Goal: Task Accomplishment & Management: Use online tool/utility

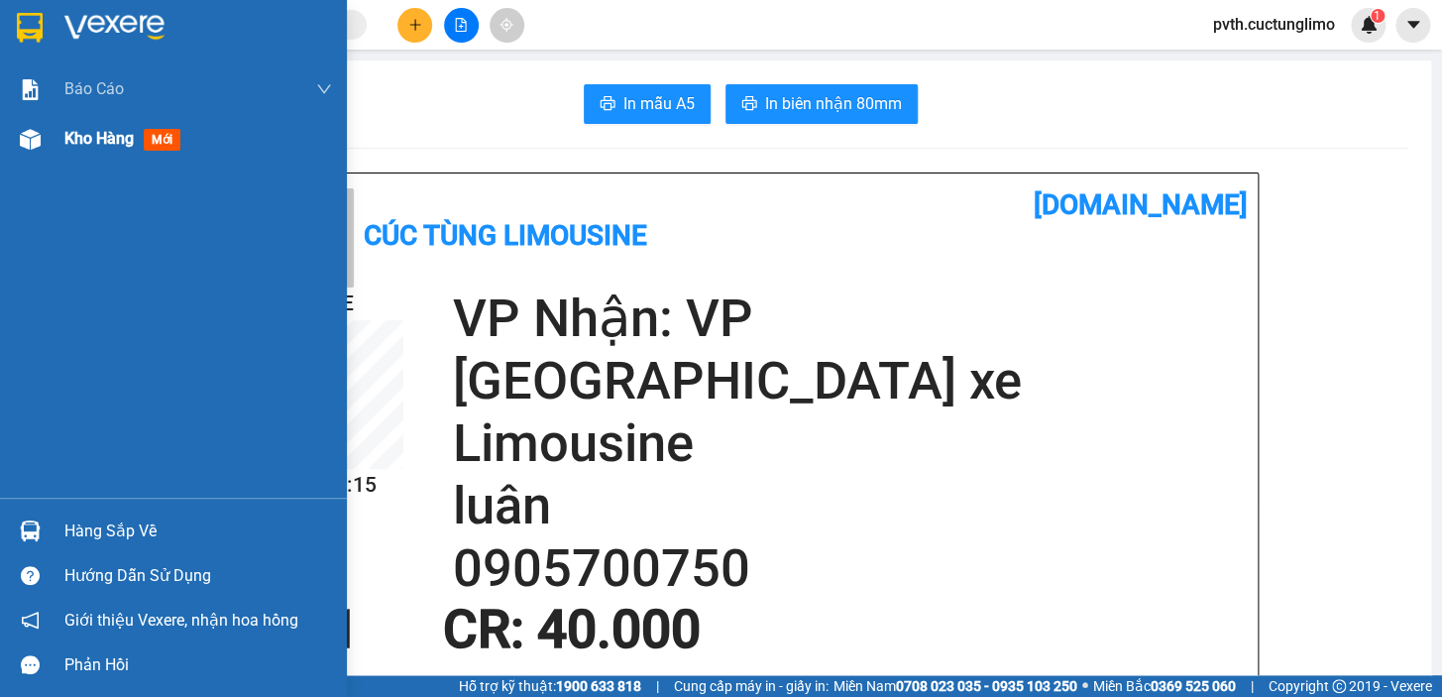
click at [69, 140] on span "Kho hàng" at bounding box center [98, 138] width 69 height 19
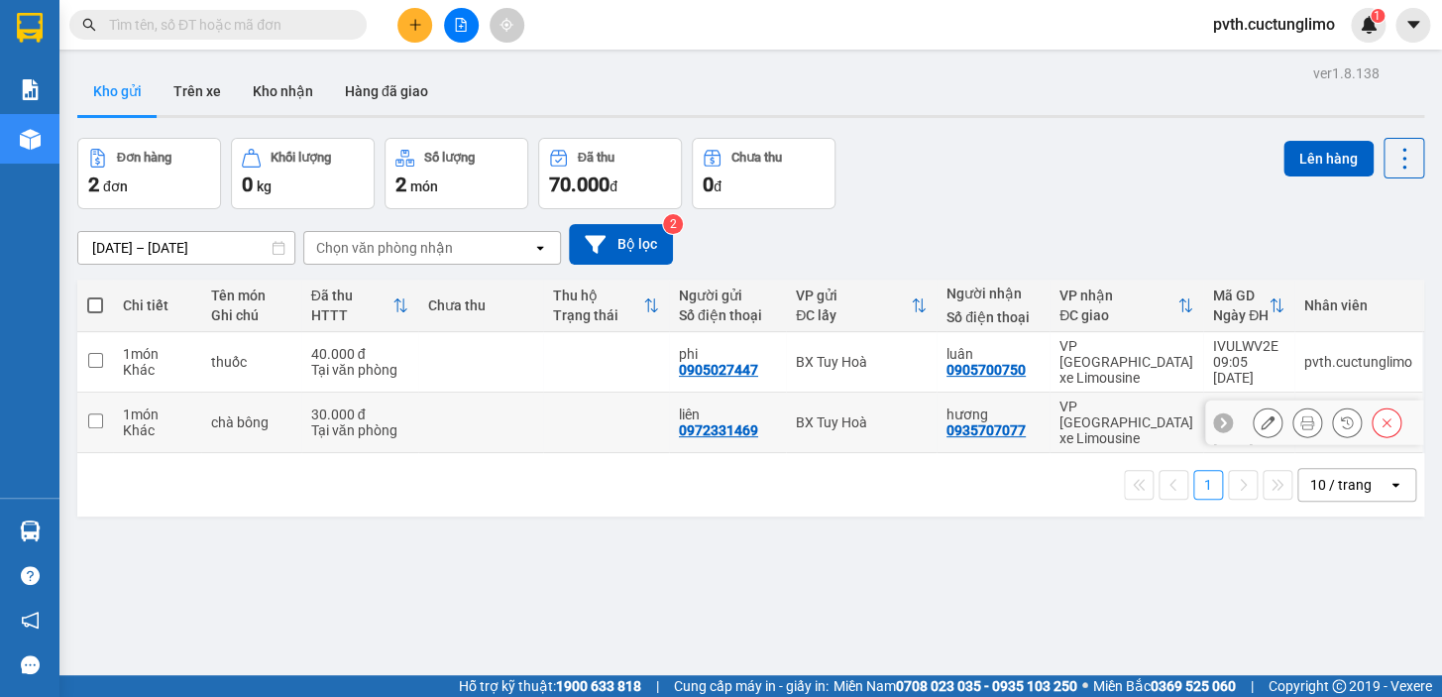
click at [85, 397] on td at bounding box center [95, 422] width 36 height 60
checkbox input "true"
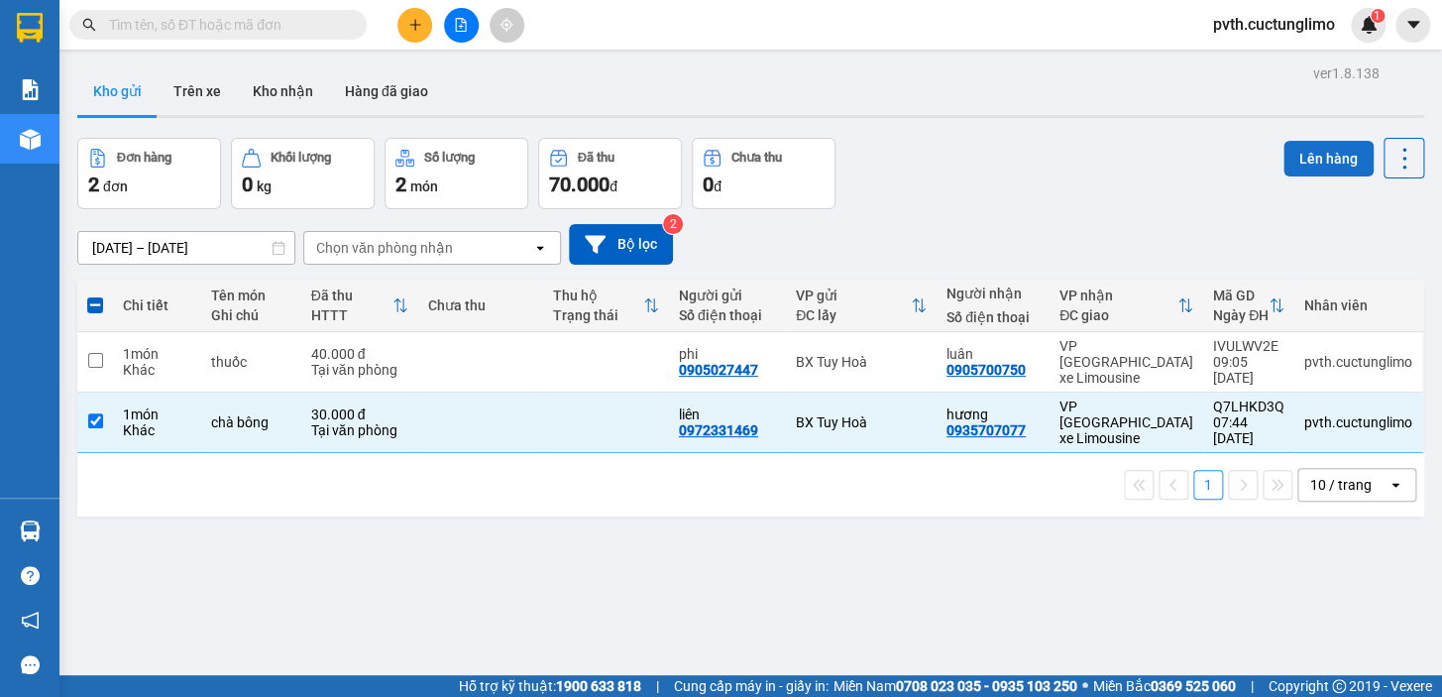
click at [1298, 149] on button "Lên hàng" at bounding box center [1328, 159] width 90 height 36
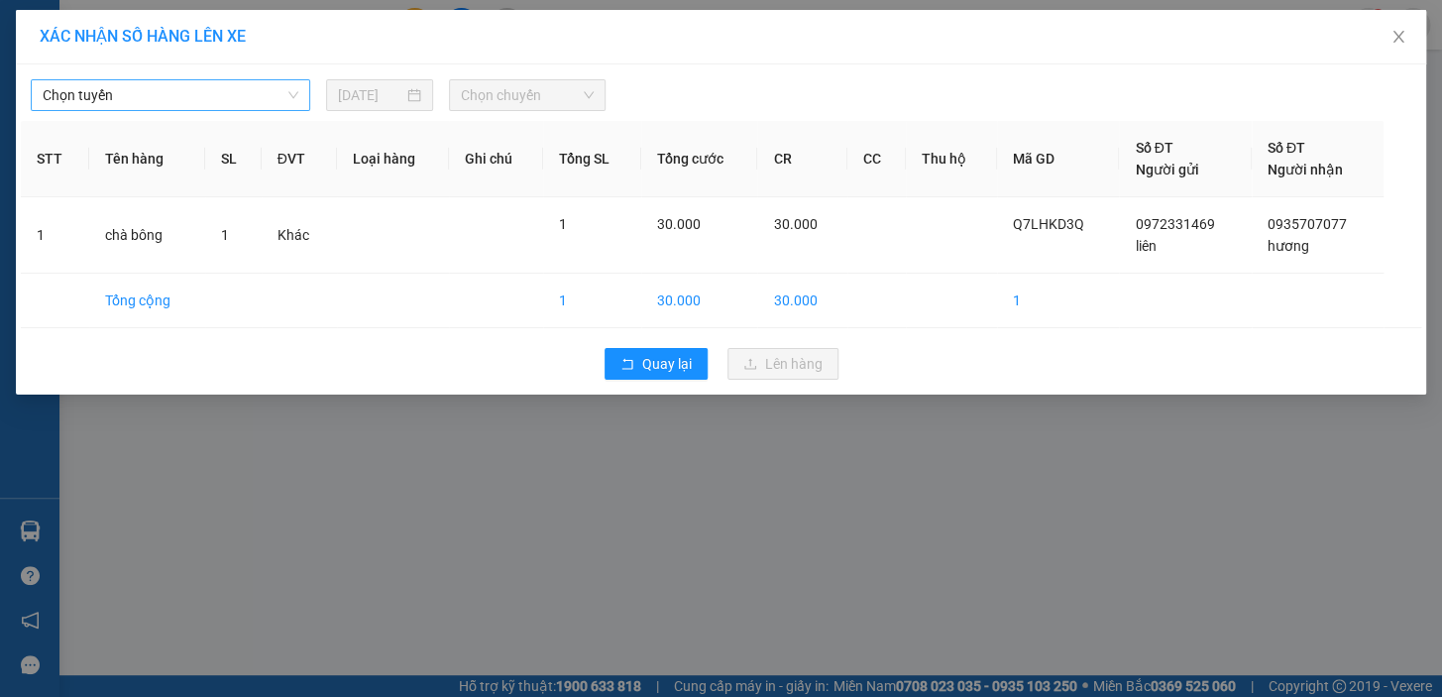
click at [101, 95] on span "Chọn tuyến" at bounding box center [171, 95] width 256 height 30
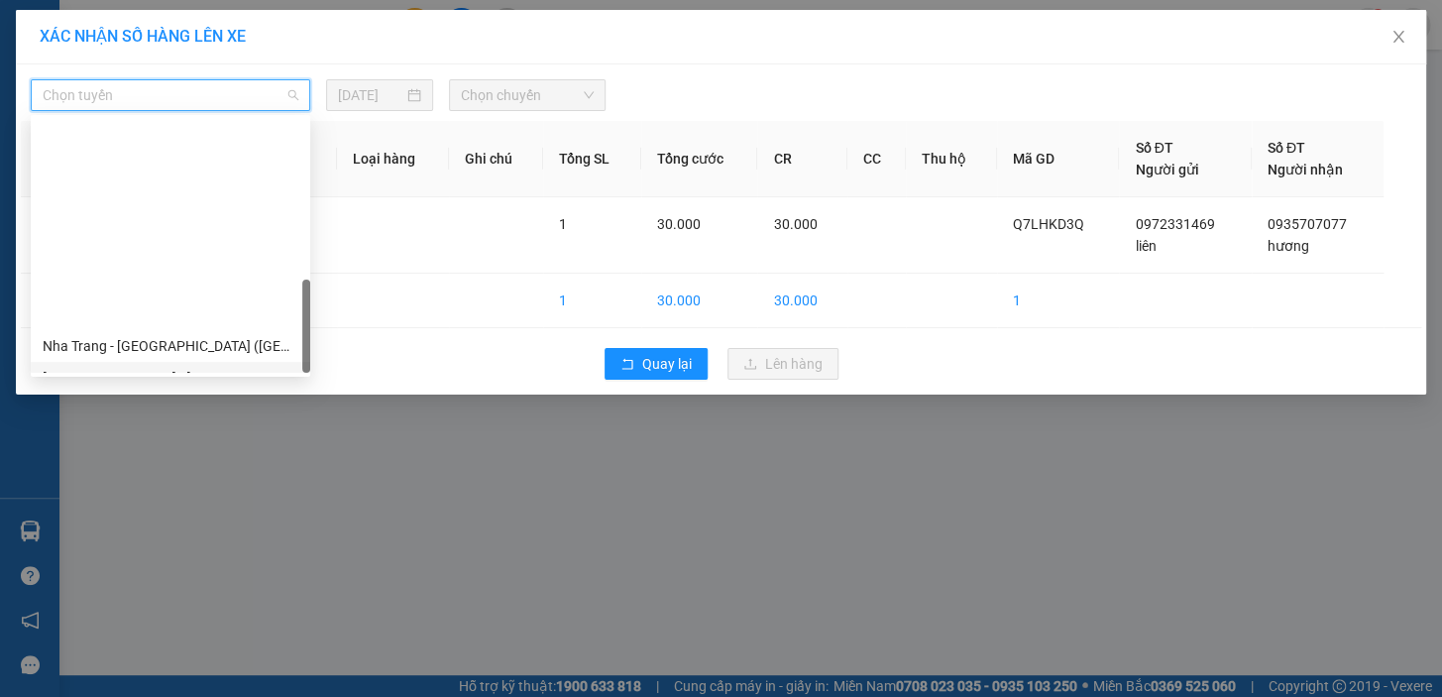
scroll to position [601, 0]
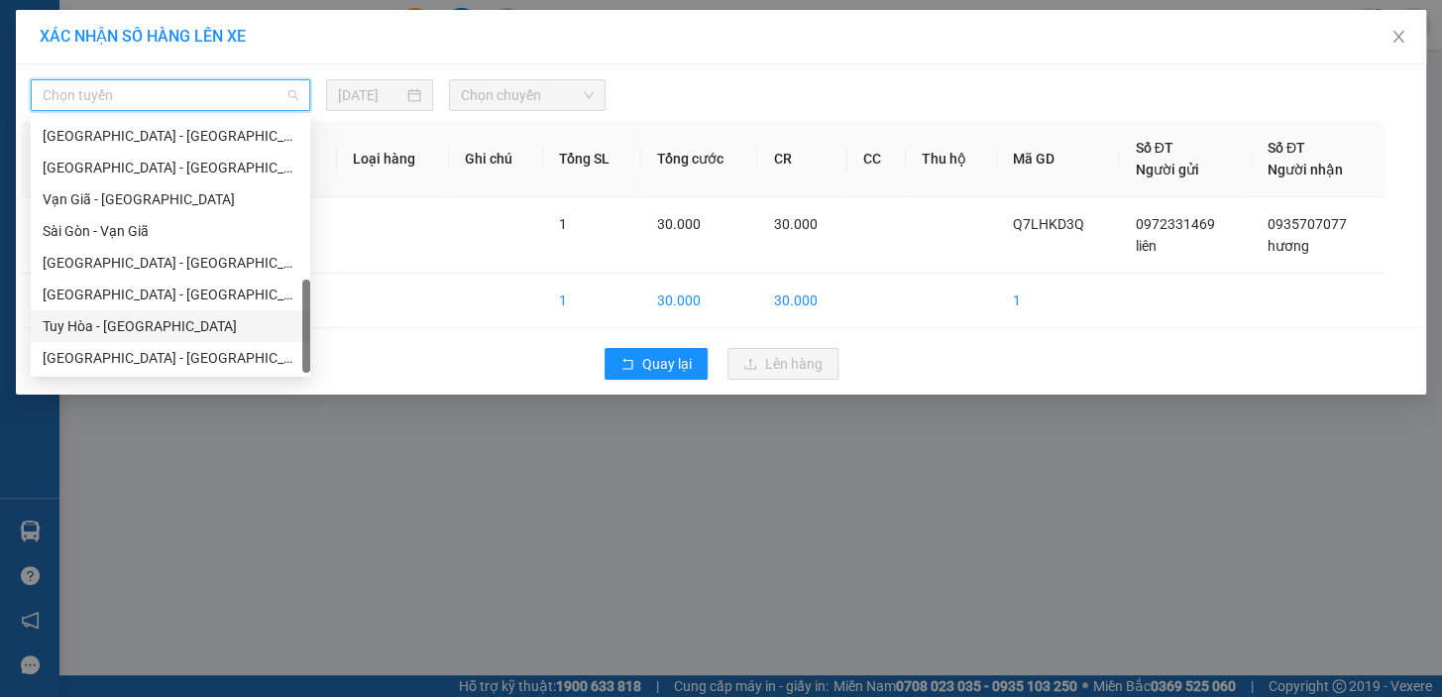
click at [175, 329] on div "Tuy Hòa - [GEOGRAPHIC_DATA]" at bounding box center [171, 326] width 256 height 22
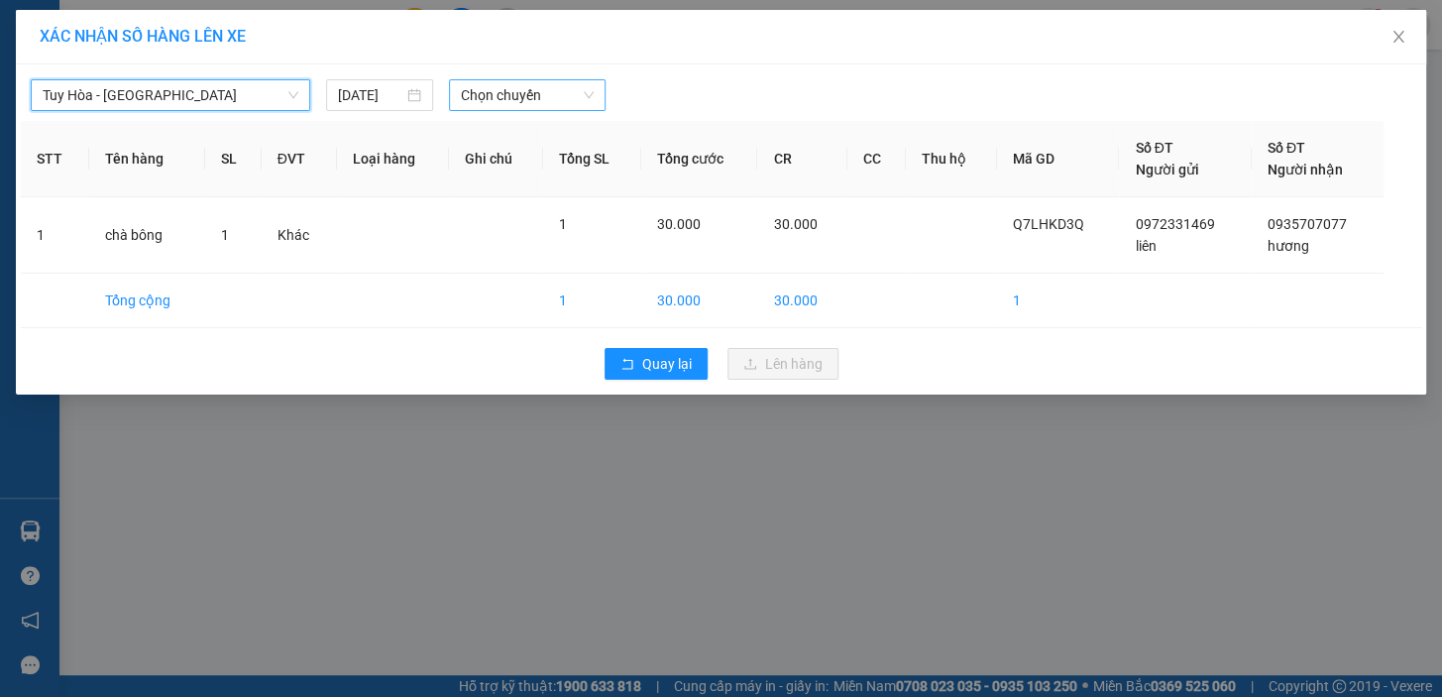
click at [488, 99] on span "Chọn chuyến" at bounding box center [527, 95] width 133 height 30
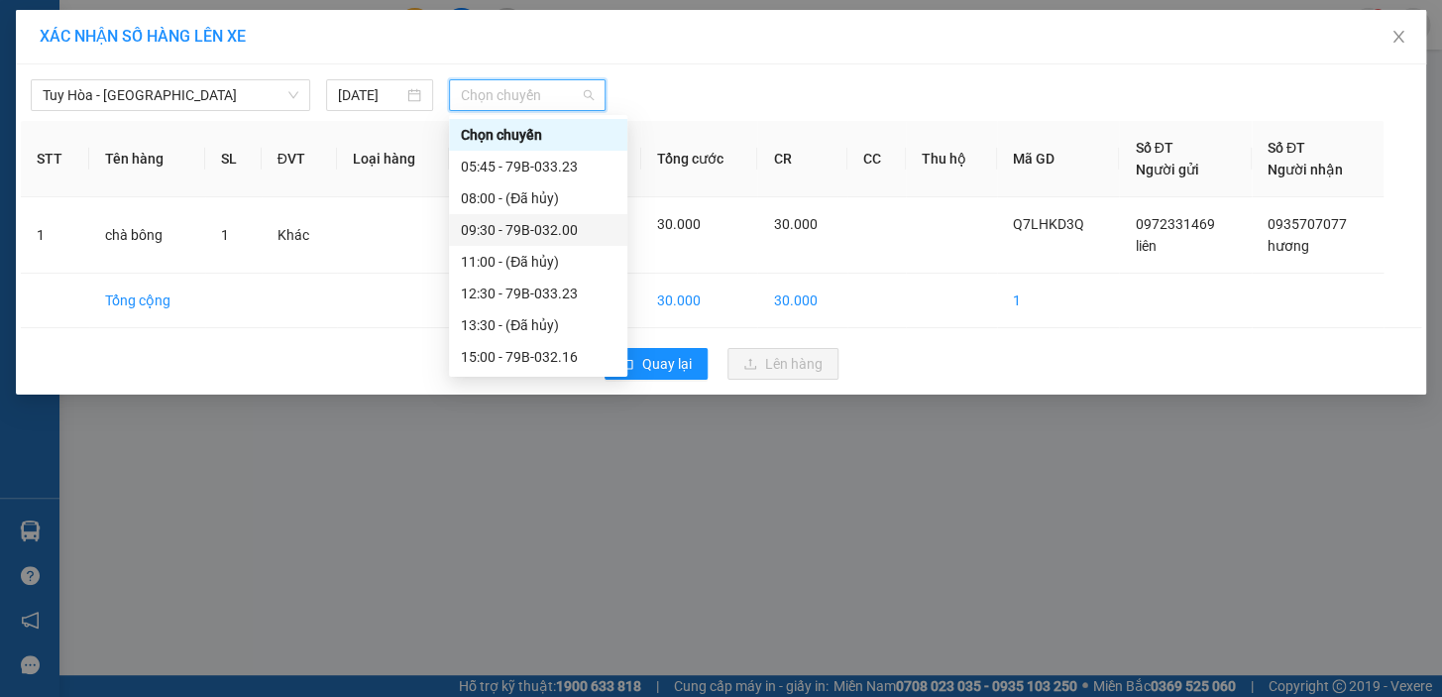
click at [548, 234] on div "09:30 - 79B-032.00" at bounding box center [538, 230] width 155 height 22
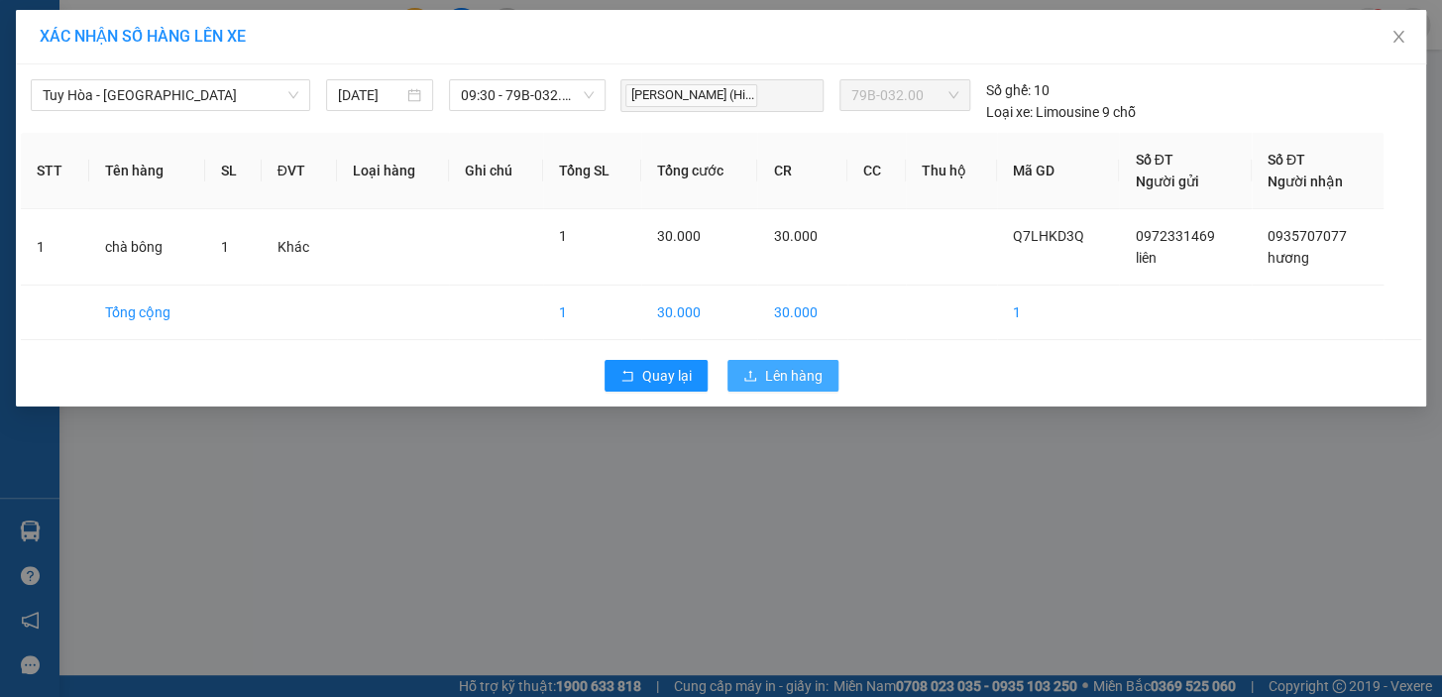
click at [755, 375] on icon "upload" at bounding box center [750, 376] width 14 height 14
